Goal: Task Accomplishment & Management: Use online tool/utility

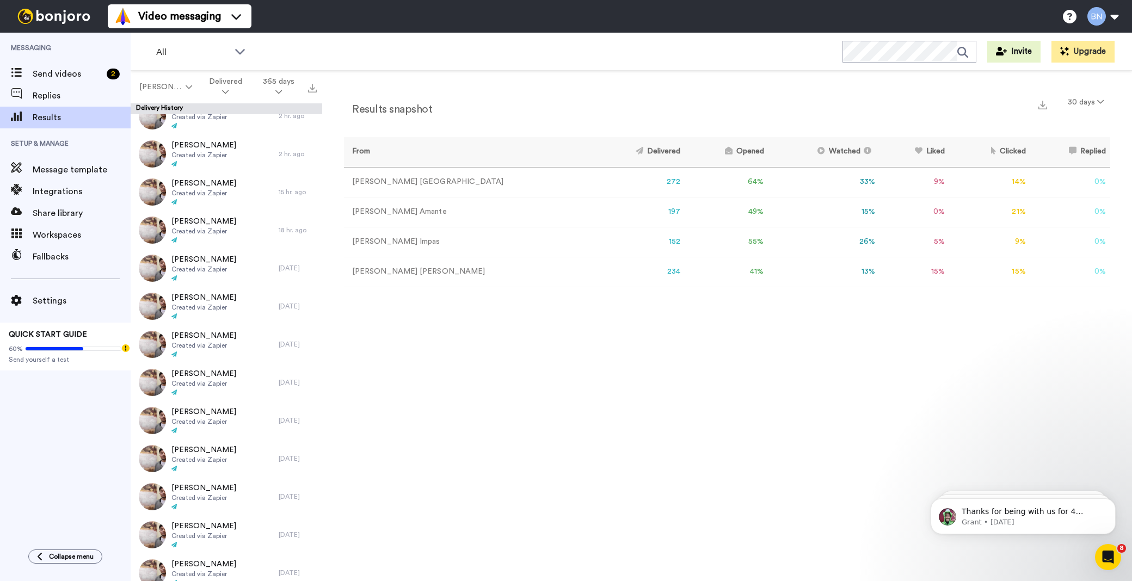
scroll to position [322, 0]
click at [93, 116] on span "Results" at bounding box center [82, 117] width 98 height 13
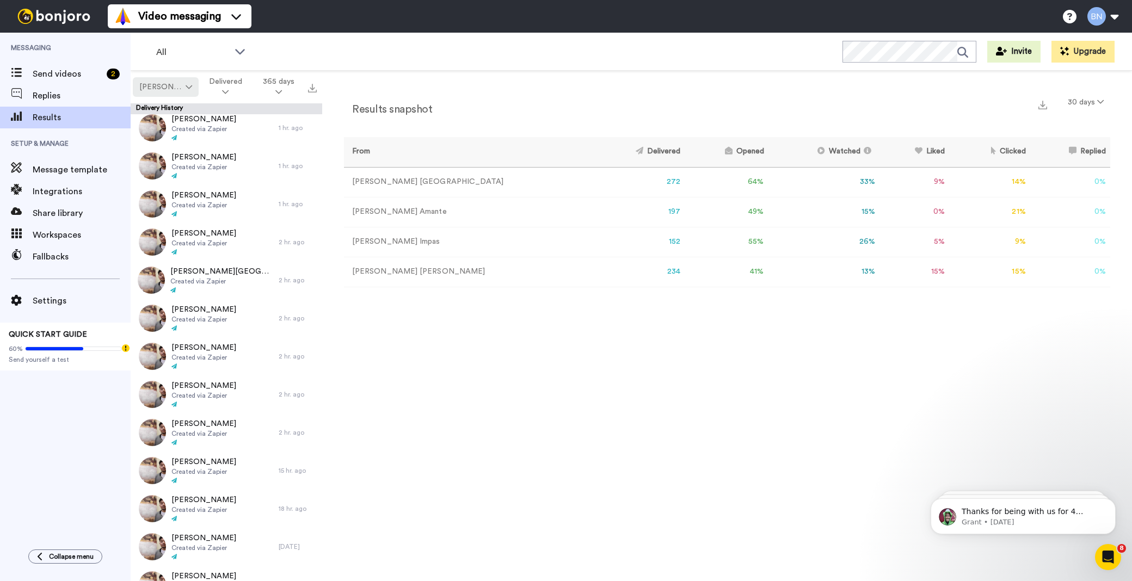
scroll to position [110, 0]
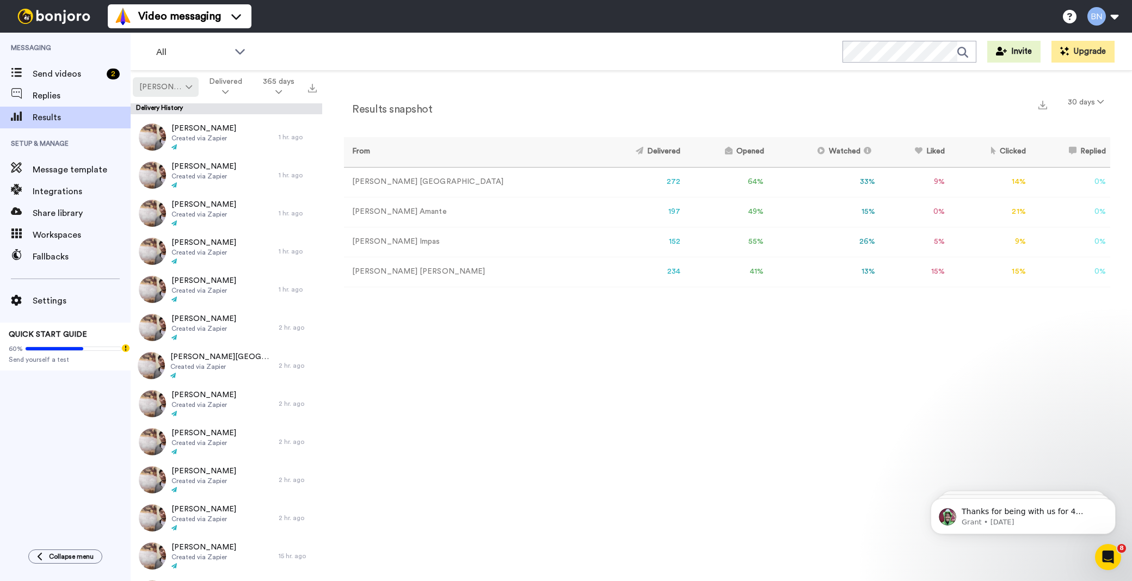
click at [170, 77] on button "[PERSON_NAME]" at bounding box center [166, 87] width 66 height 20
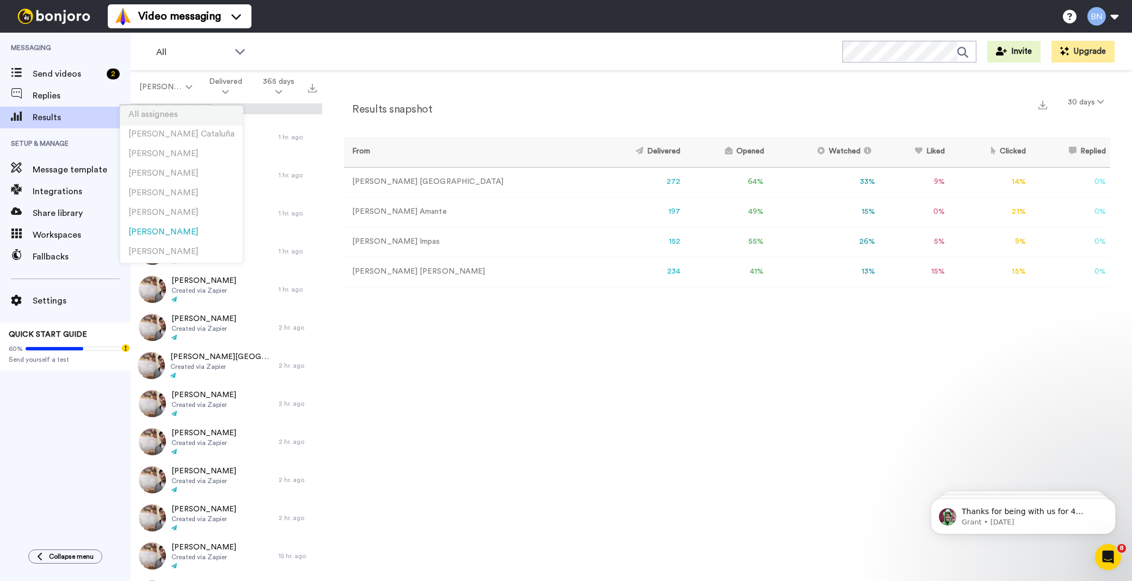
click at [178, 113] on li "All assignees" at bounding box center [181, 116] width 122 height 20
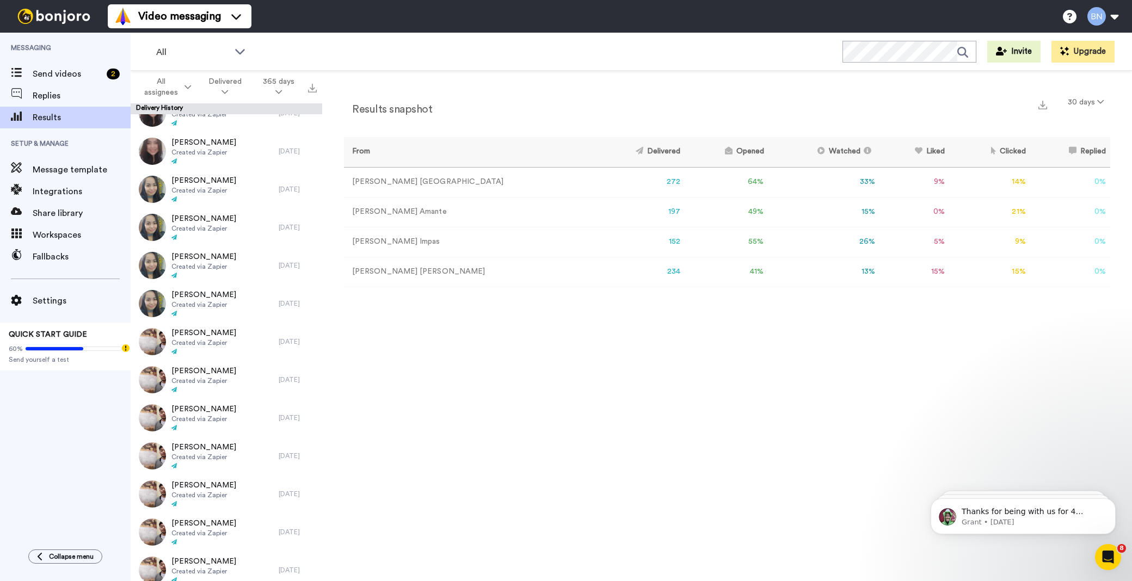
scroll to position [2076, 0]
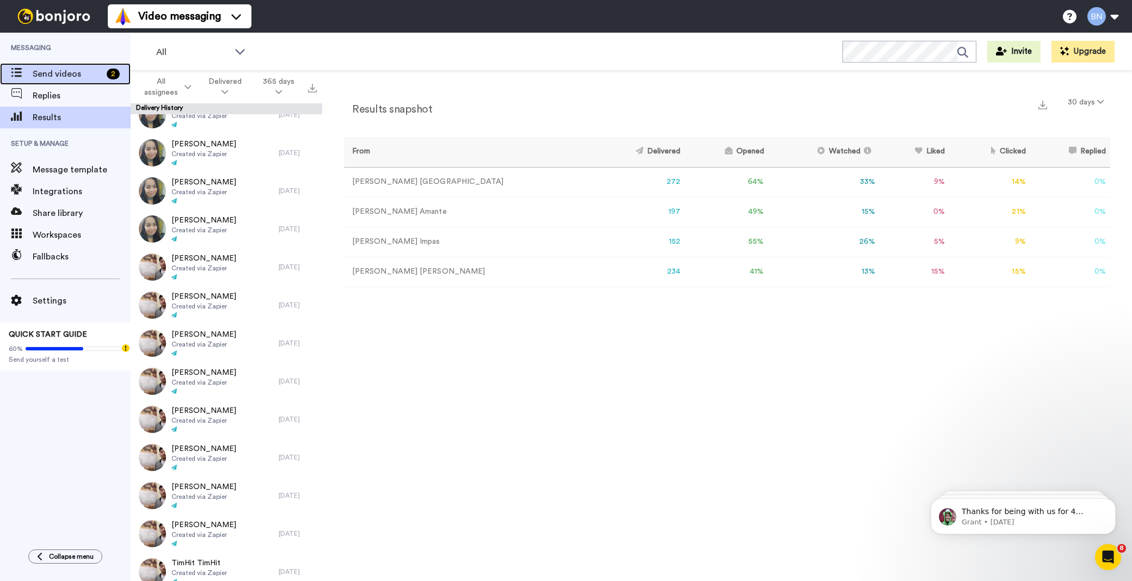
click at [94, 69] on span "Send videos" at bounding box center [68, 73] width 70 height 13
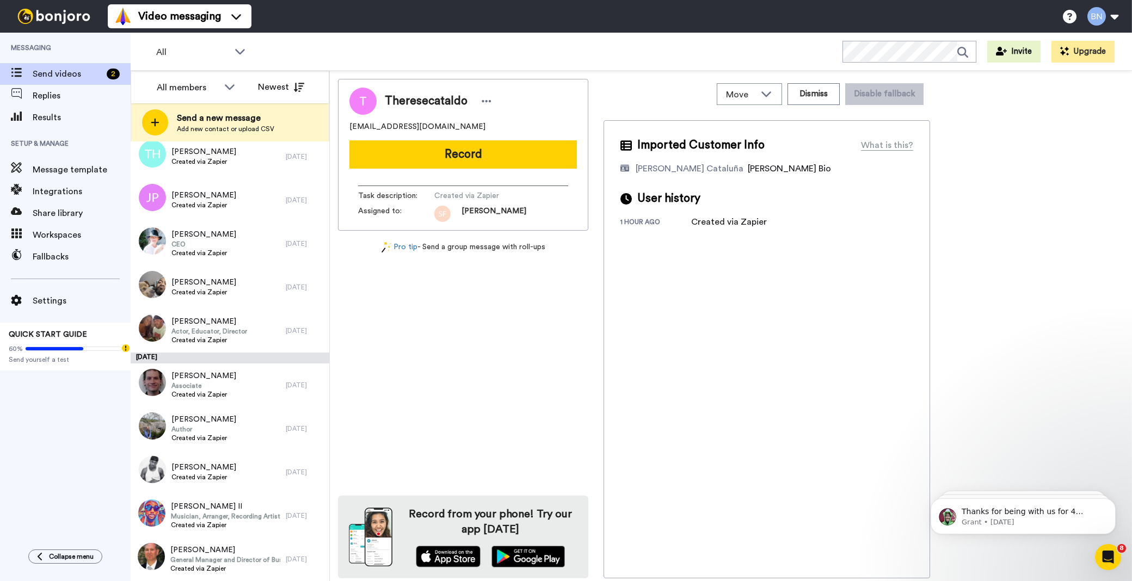
scroll to position [2553, 0]
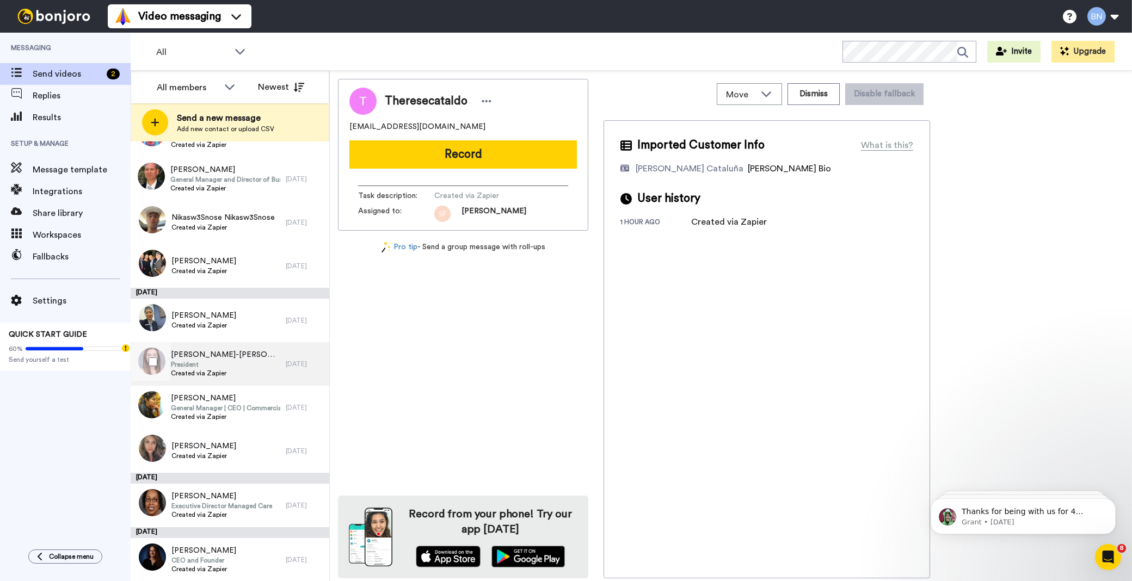
click at [209, 361] on span "President" at bounding box center [225, 364] width 109 height 9
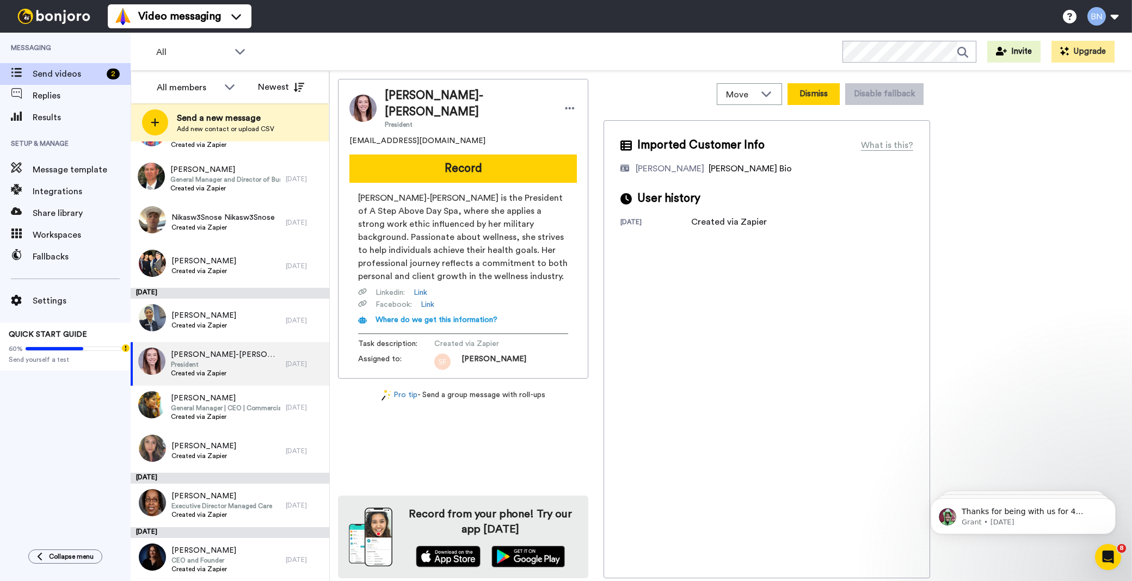
click at [790, 95] on button "Dismiss" at bounding box center [814, 94] width 52 height 22
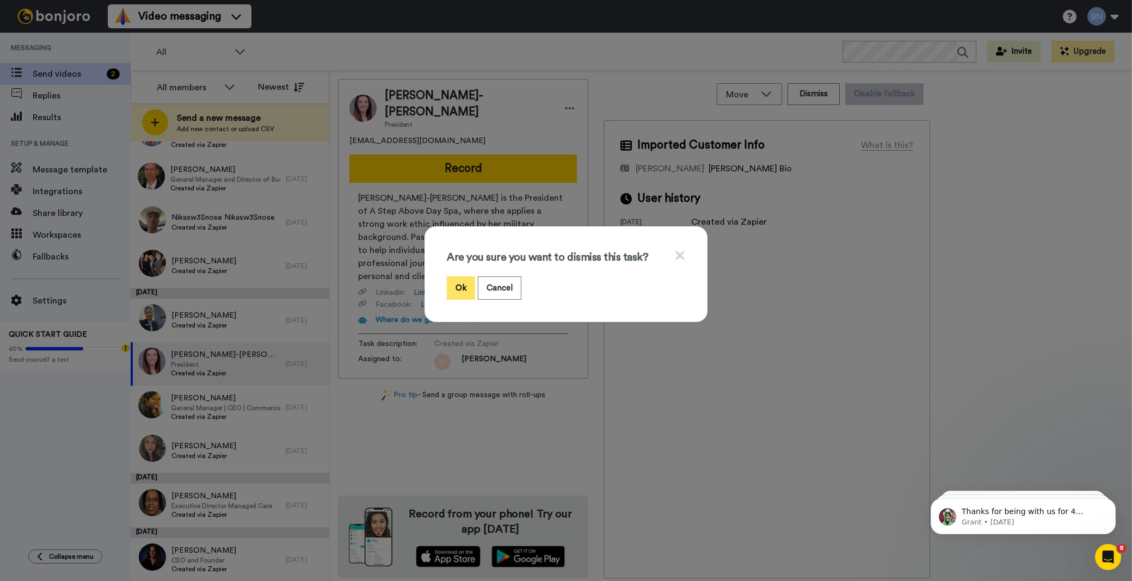
click at [450, 286] on button "Ok" at bounding box center [461, 288] width 28 height 23
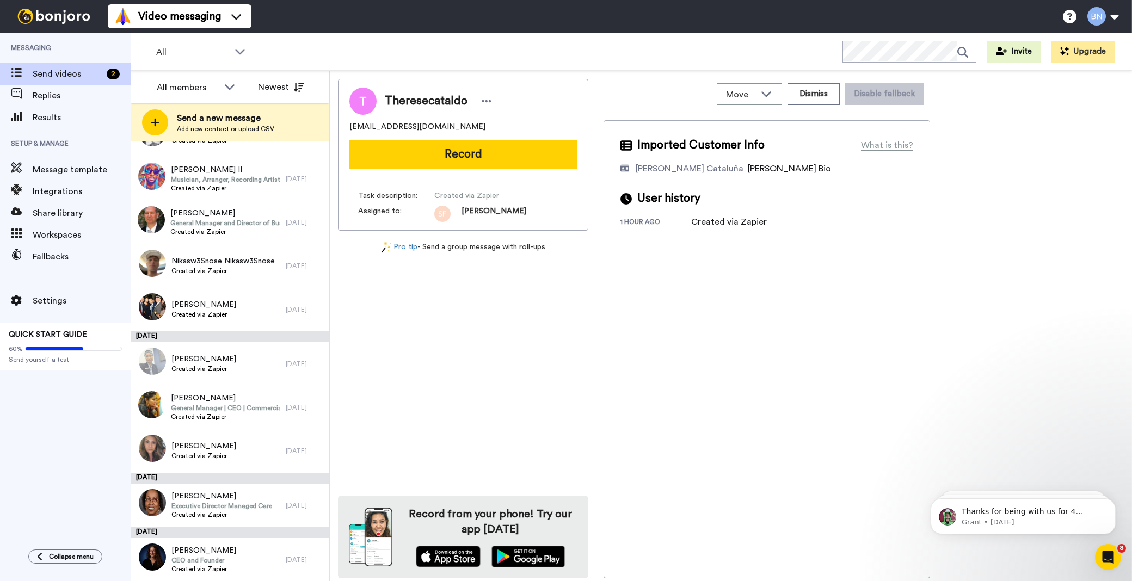
scroll to position [2510, 0]
